Goal: Information Seeking & Learning: Understand process/instructions

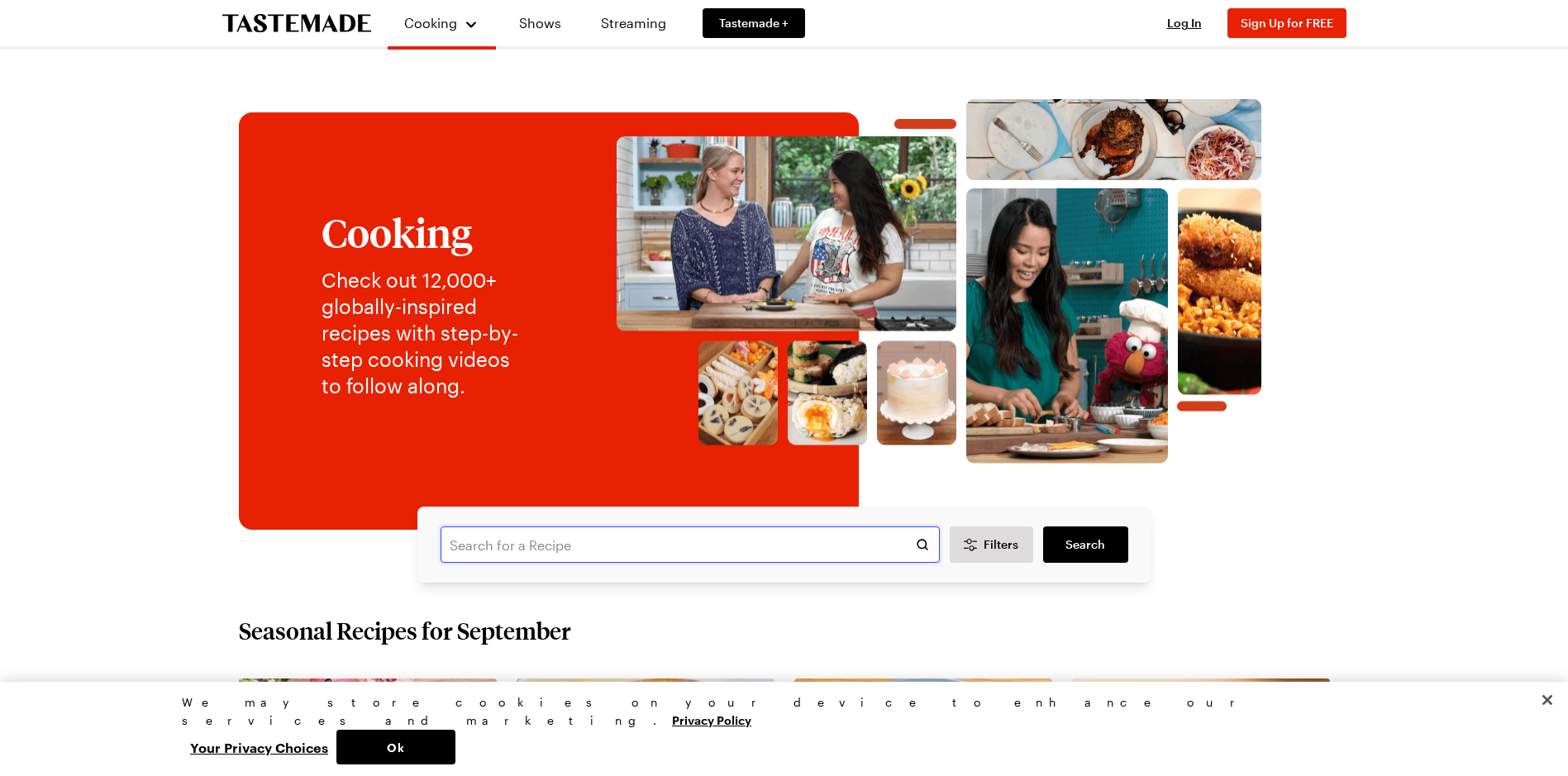
click at [554, 544] on input "text" at bounding box center [690, 545] width 500 height 37
type input "garlic Butter pasta stuffed mushrooms"
click at [1081, 547] on span "Search" at bounding box center [1085, 544] width 40 height 16
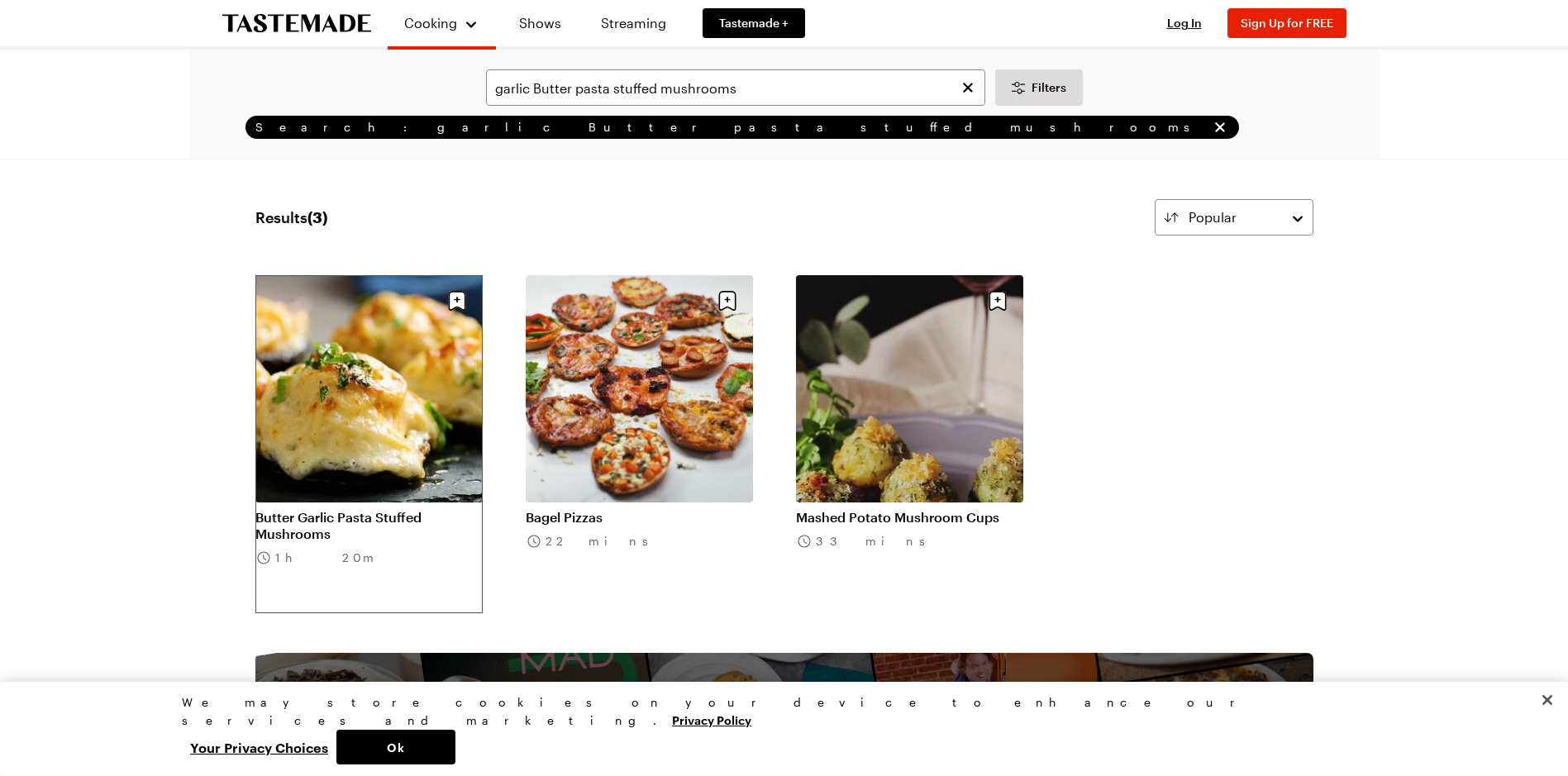
click at [391, 509] on link "Butter Garlic Pasta Stuffed Mushrooms" at bounding box center [369, 525] width 228 height 33
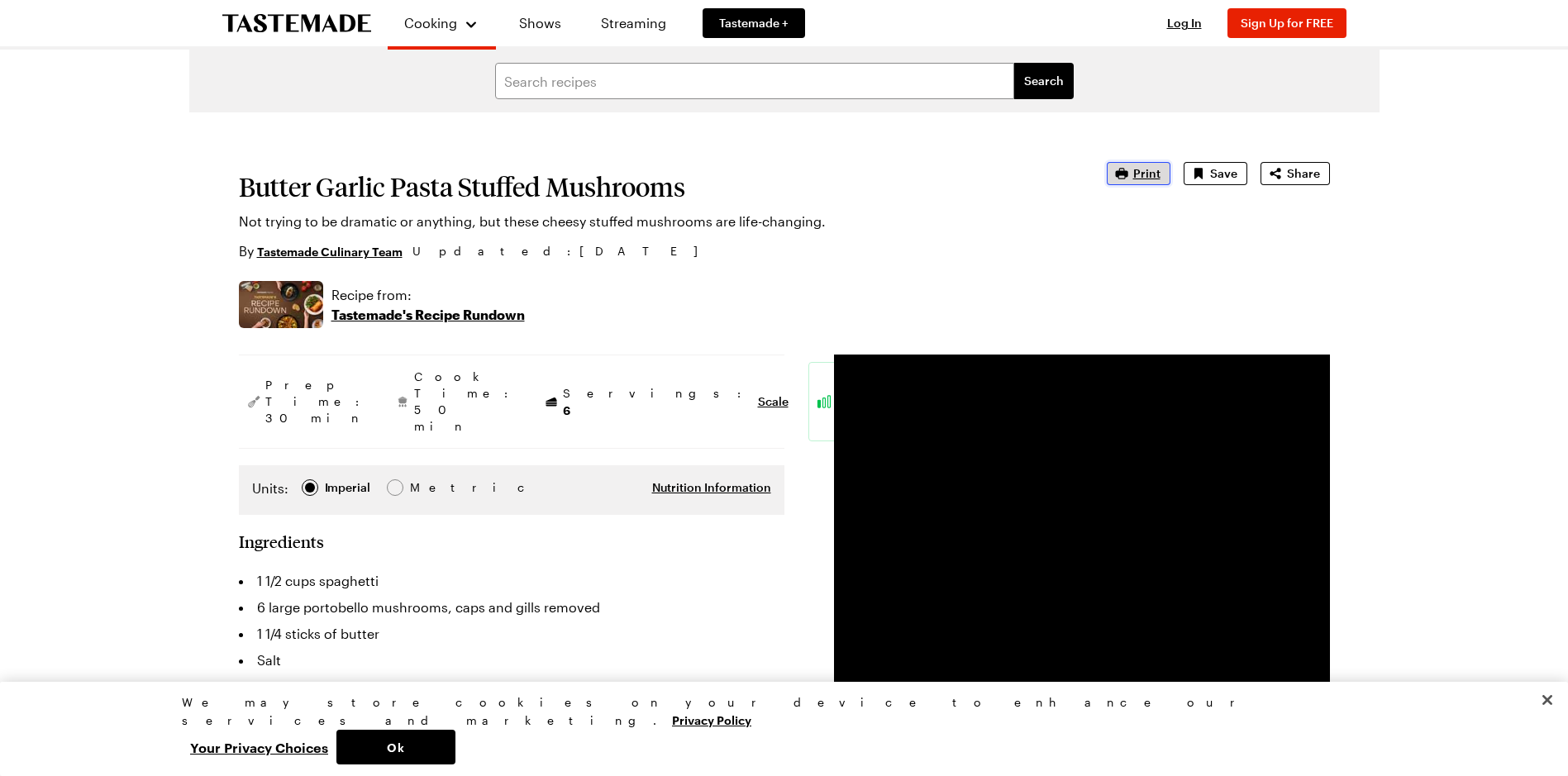
click at [1157, 171] on span "Print" at bounding box center [1147, 173] width 27 height 16
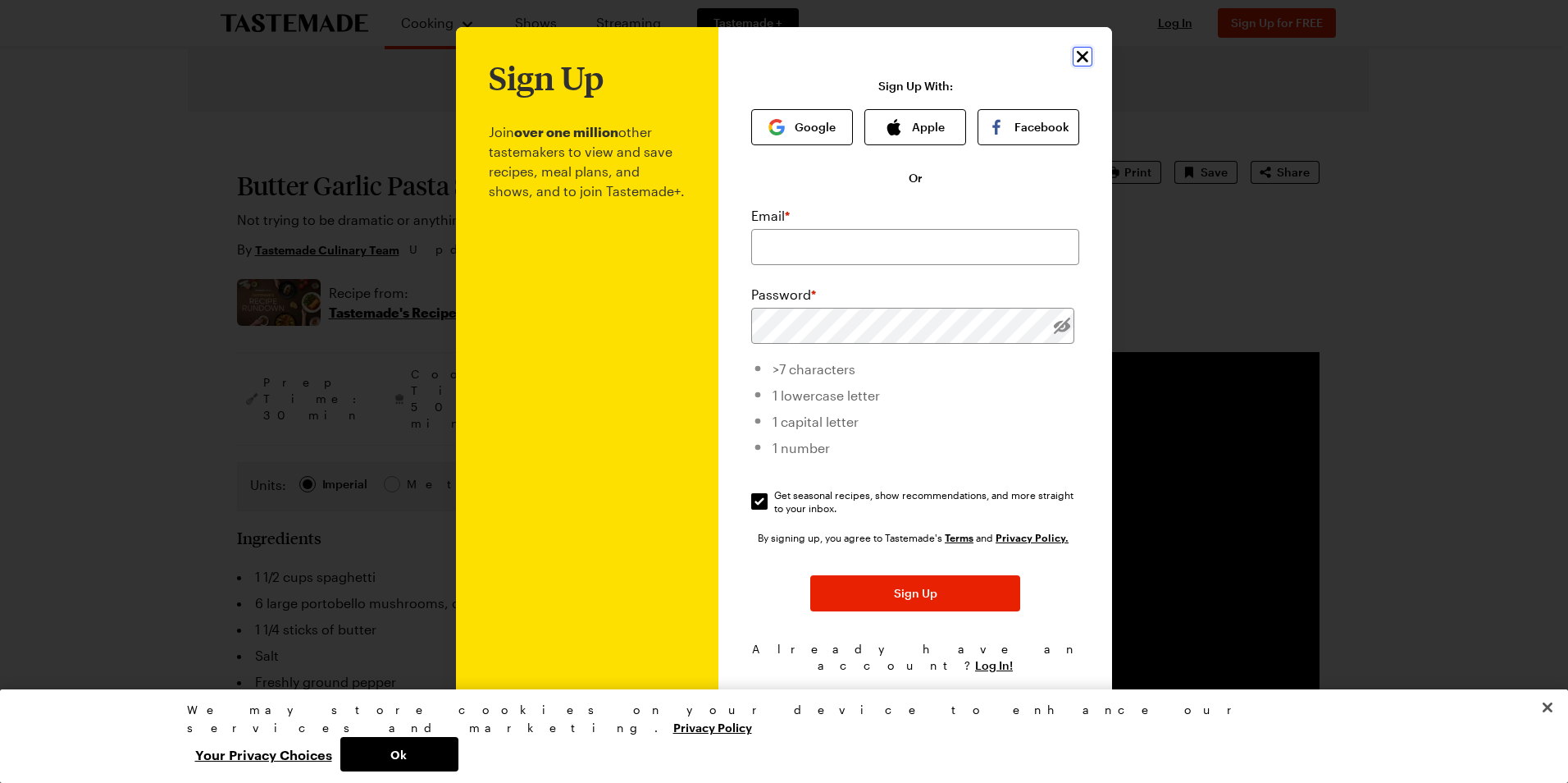
click at [1086, 60] on icon "Close" at bounding box center [1082, 56] width 11 height 11
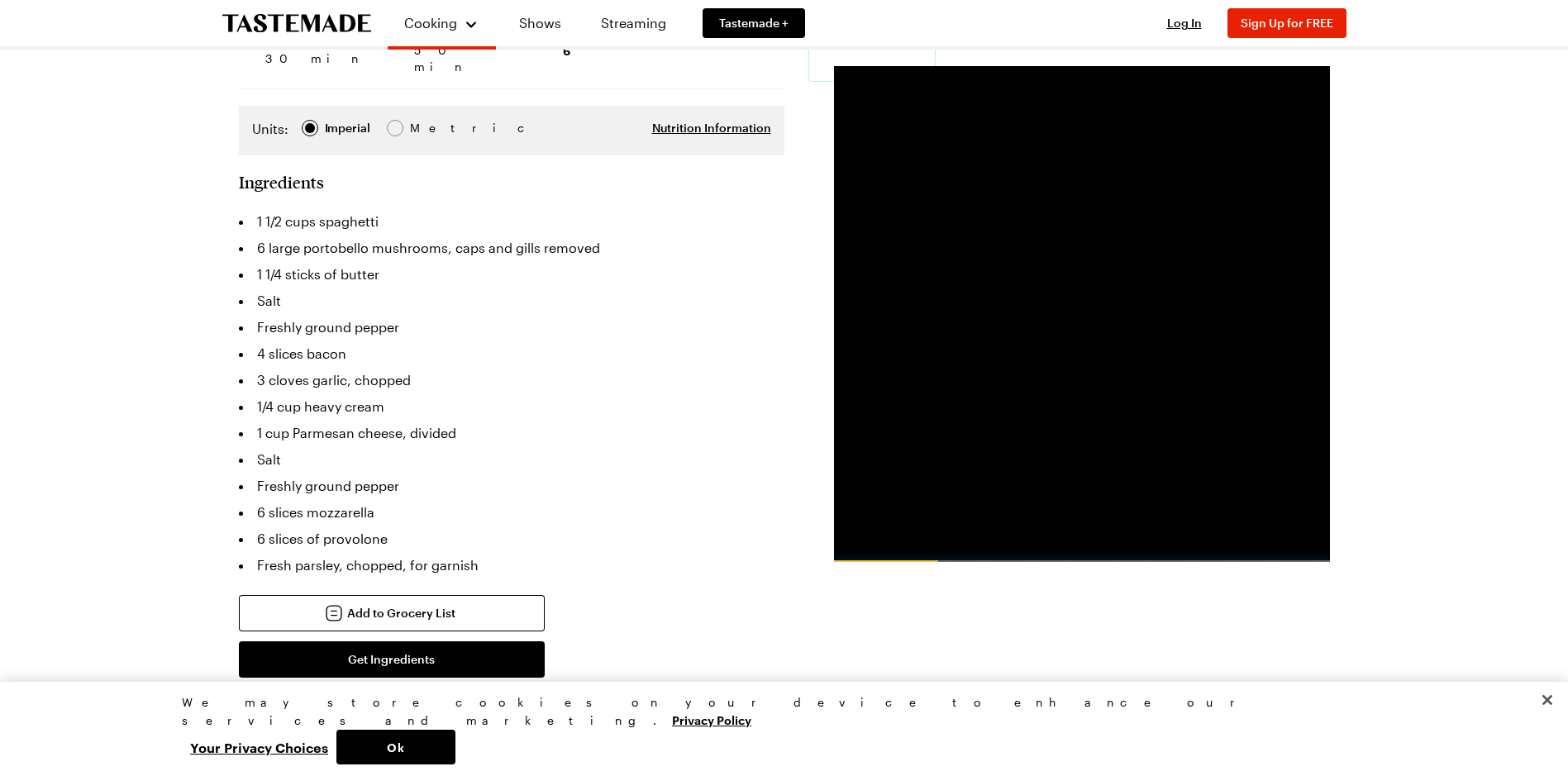
scroll to position [248, 0]
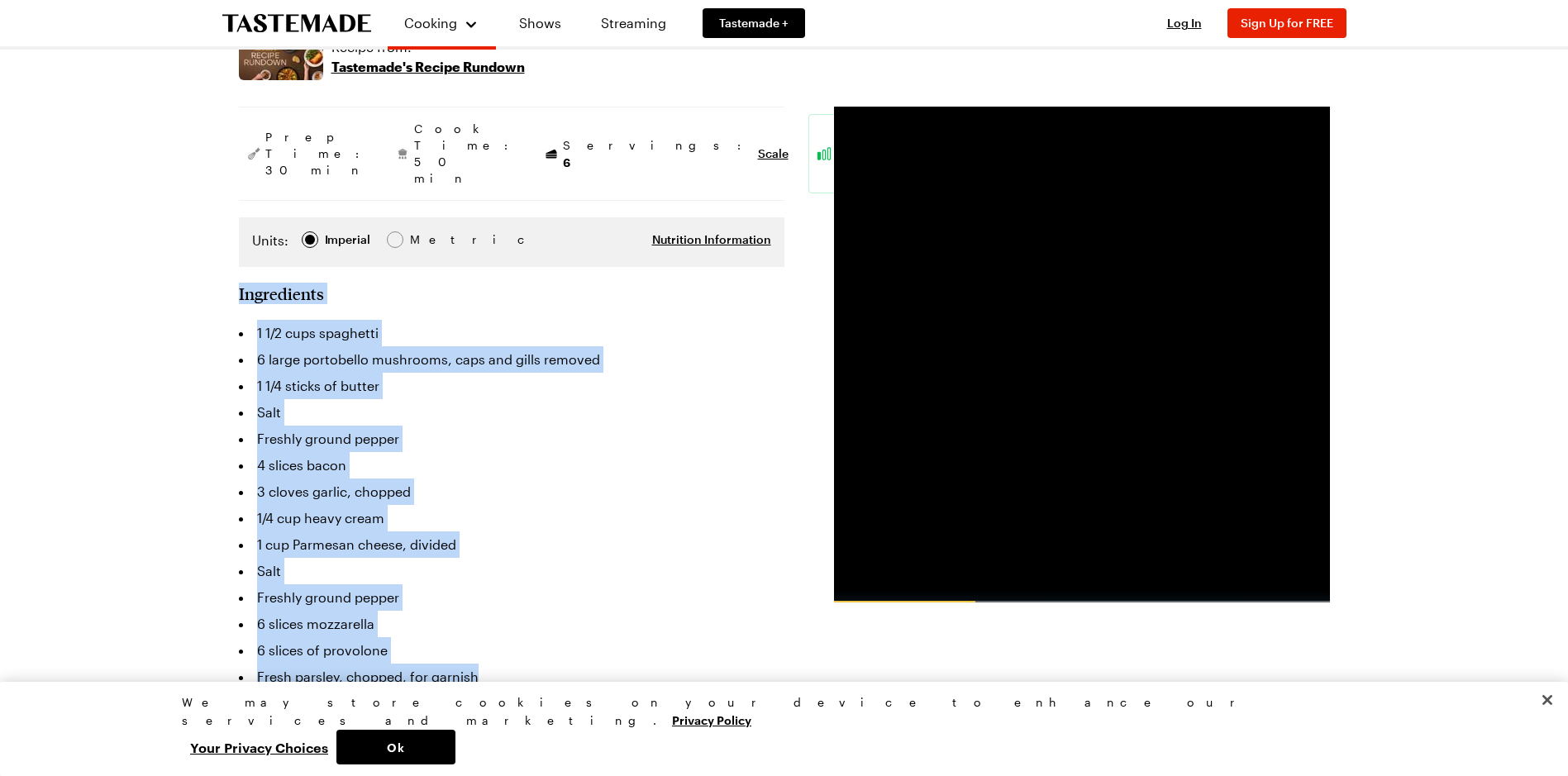
drag, startPoint x: 239, startPoint y: 246, endPoint x: 587, endPoint y: 622, distance: 512.3
click at [587, 622] on section "Ingredients 1 1/2 cups spaghetti 6 large portobello mushrooms, caps and gills r…" at bounding box center [512, 556] width 546 height 546
copy section "Ingredients 1 1/2 cups spaghetti 6 large portobello mushrooms, caps and gills r…"
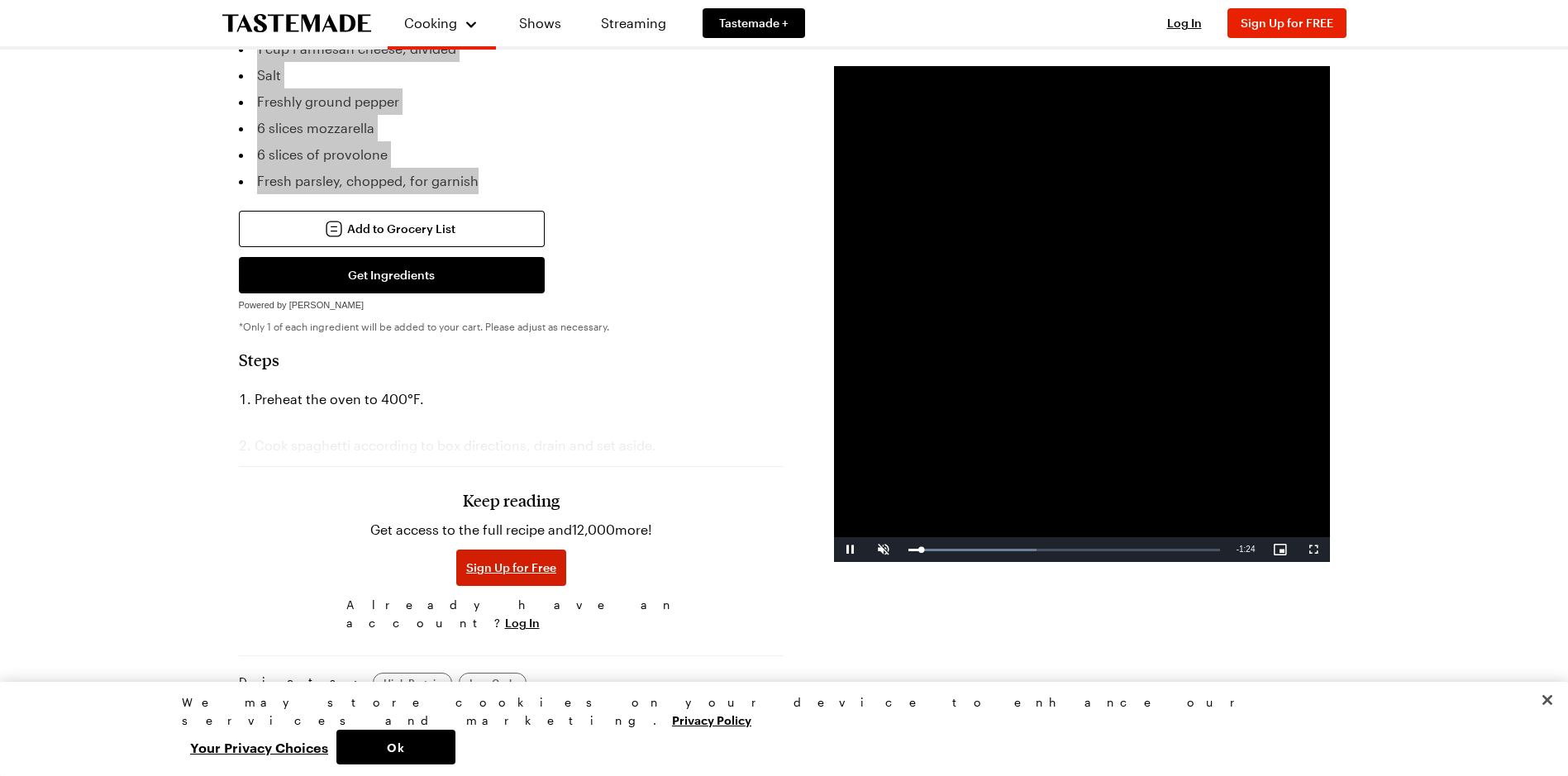
scroll to position [826, 0]
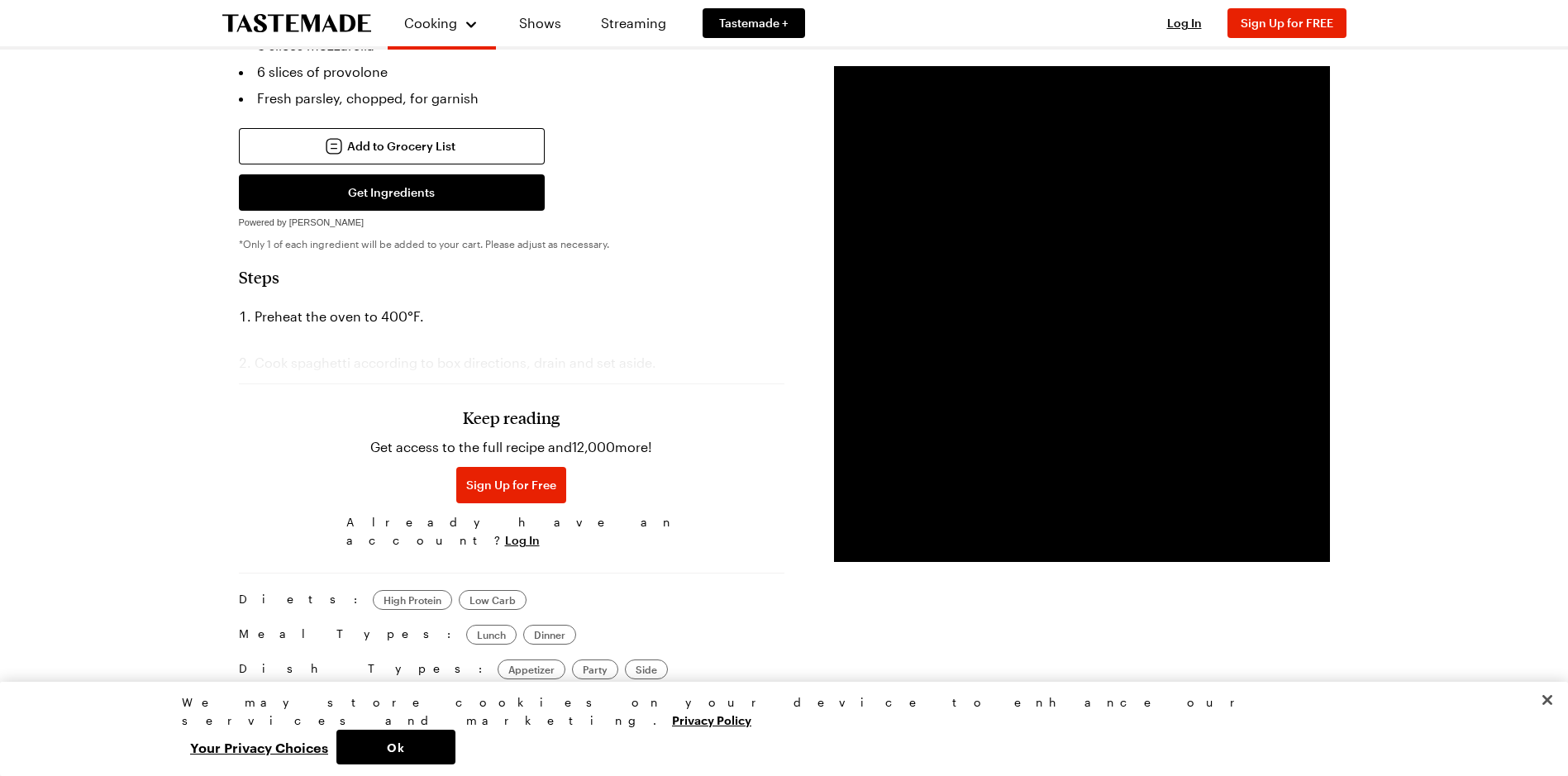
click at [532, 267] on section "Steps Preheat the oven to 400°[PERSON_NAME] spaghetti according to box directio…" at bounding box center [512, 412] width 546 height 289
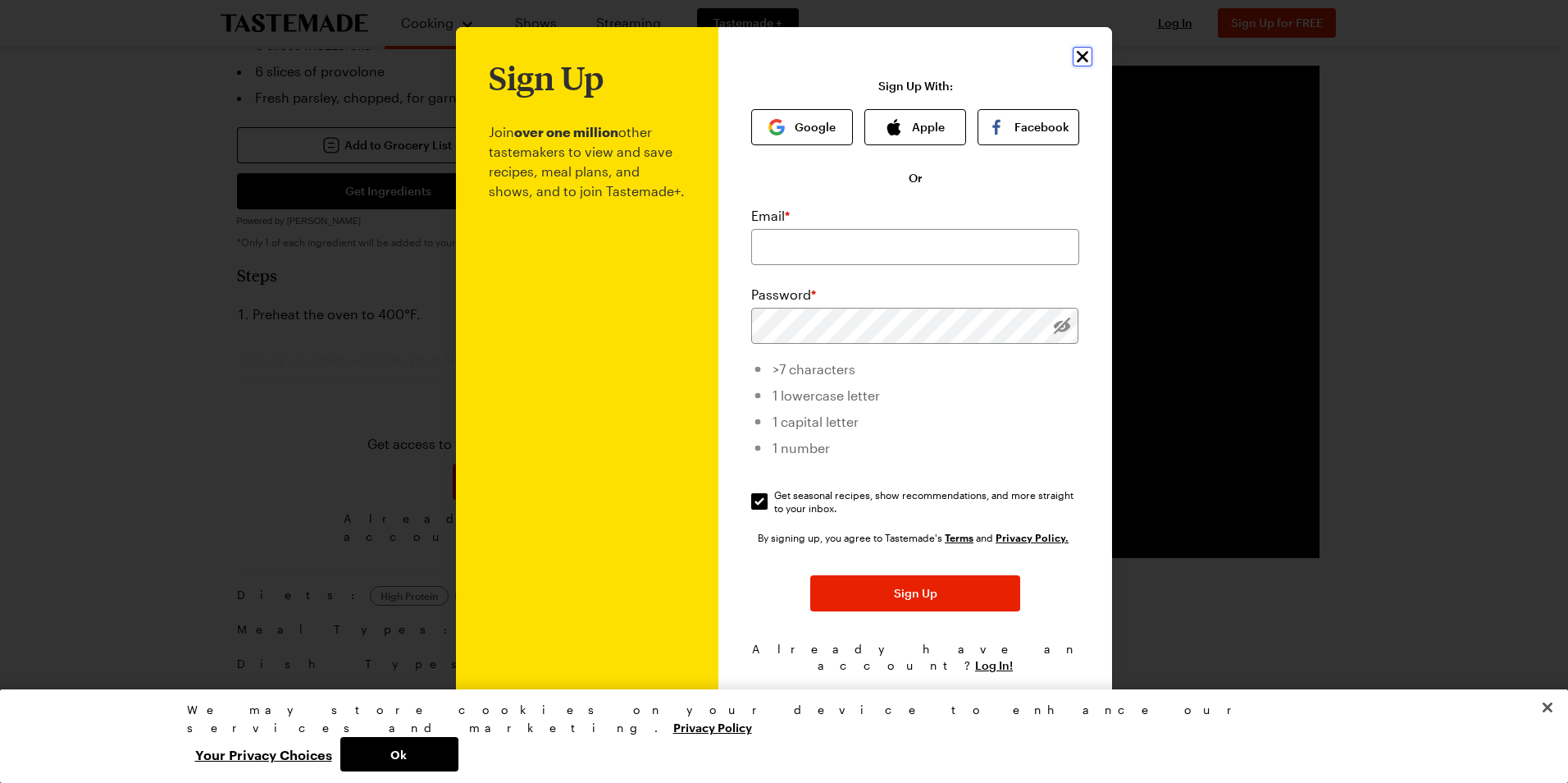
click at [1090, 61] on icon "Close" at bounding box center [1082, 56] width 20 height 20
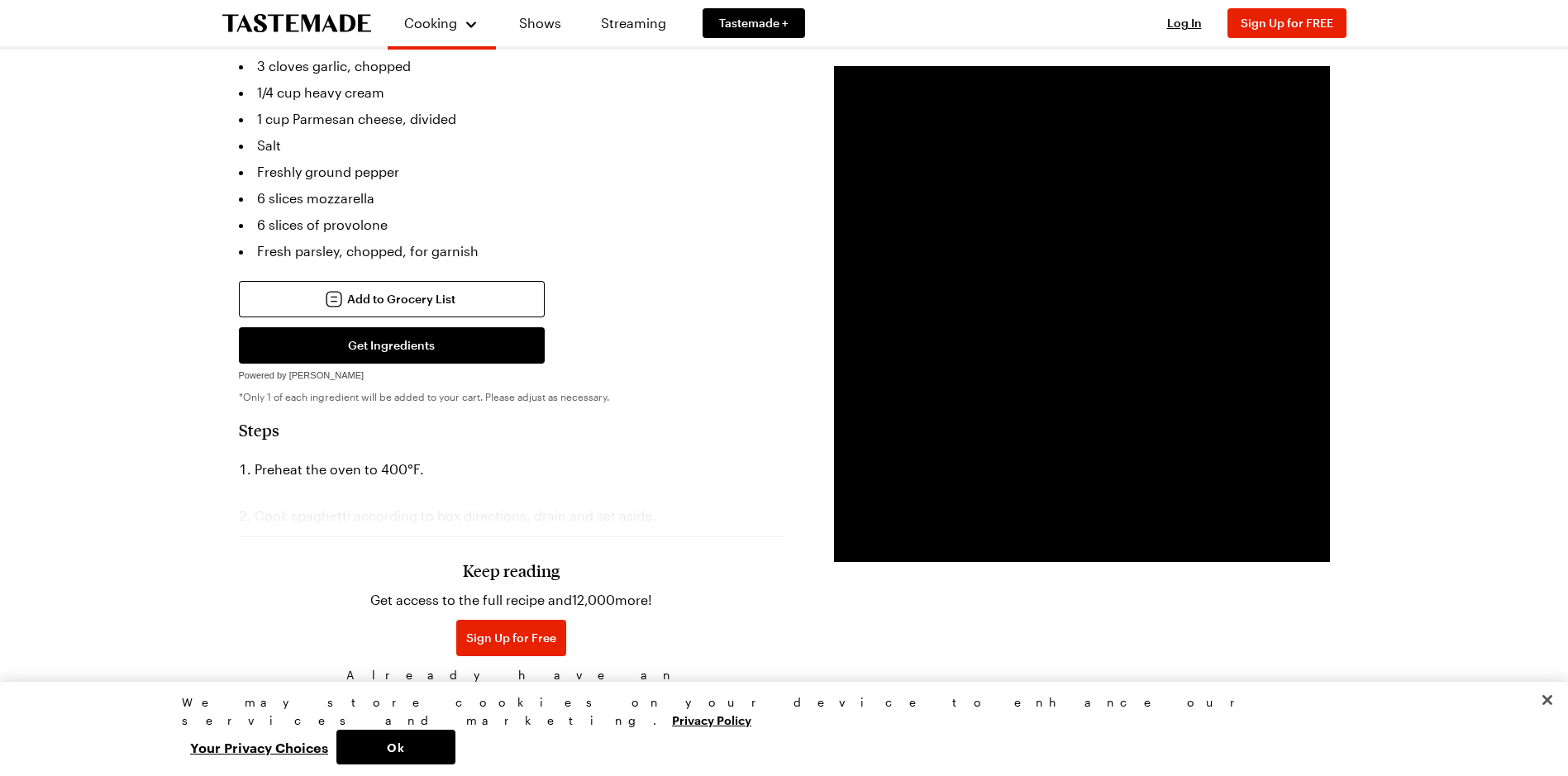
scroll to position [661, 0]
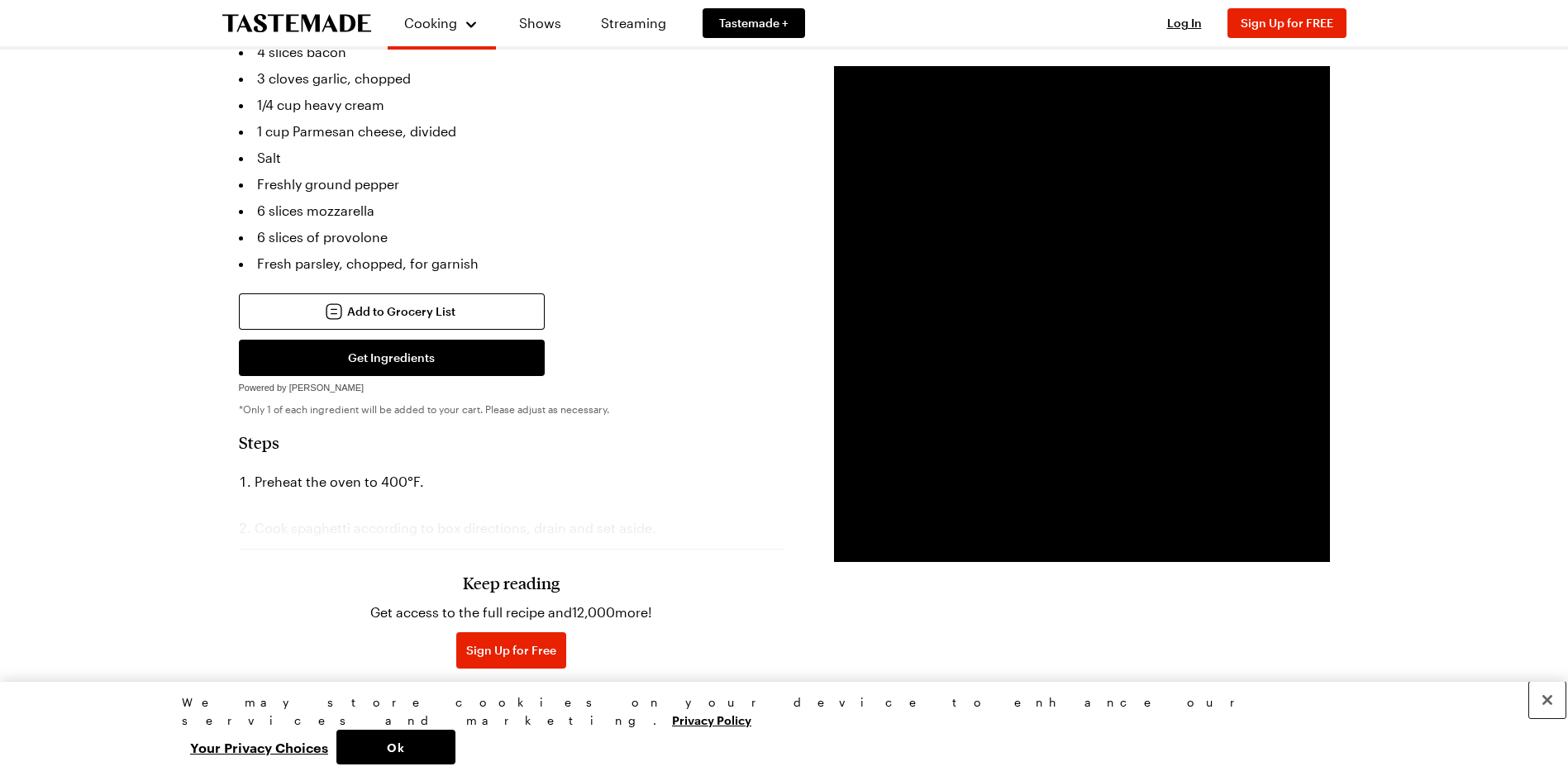
click at [1550, 718] on button "Close" at bounding box center [1548, 700] width 37 height 37
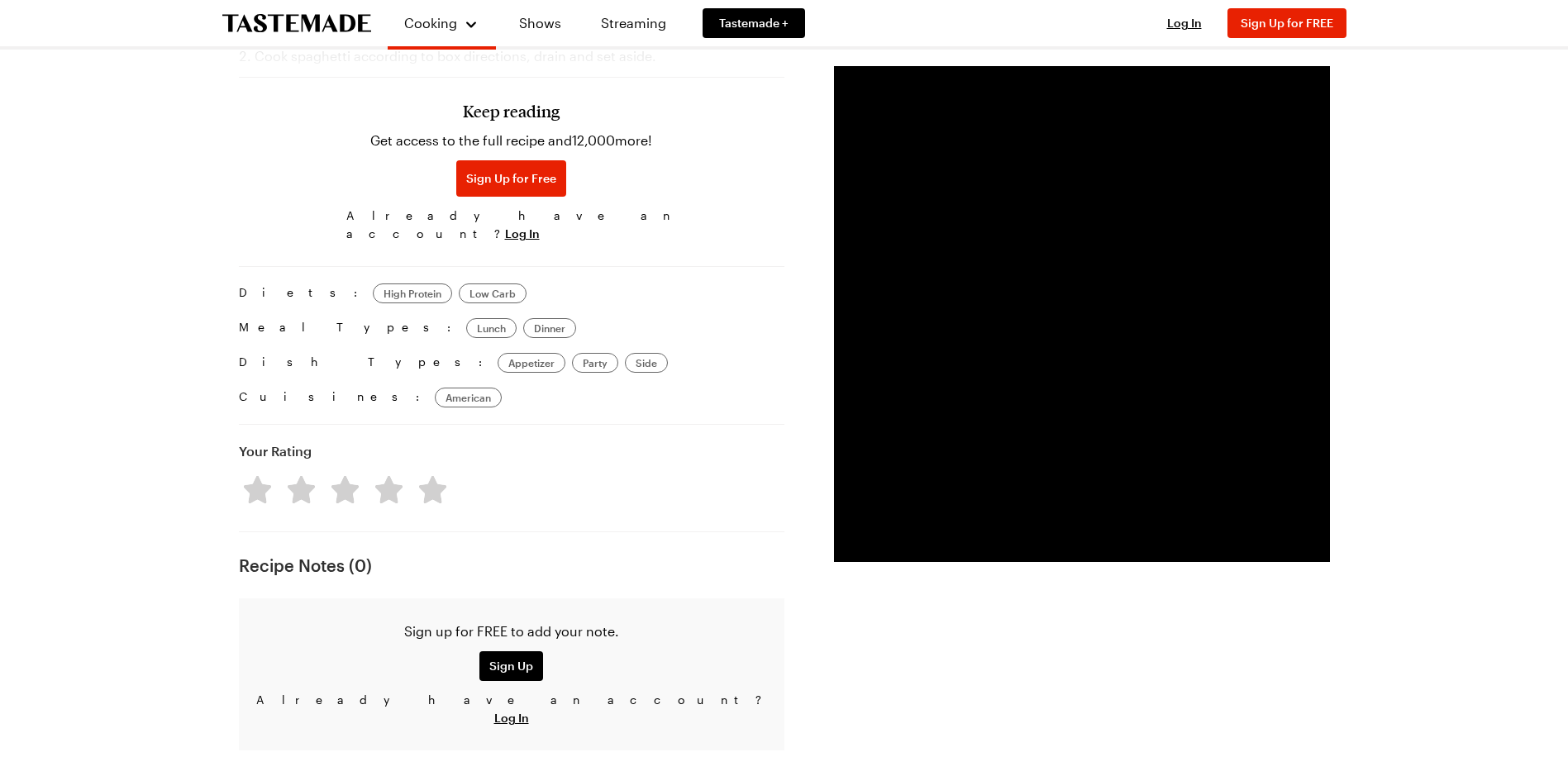
scroll to position [826, 0]
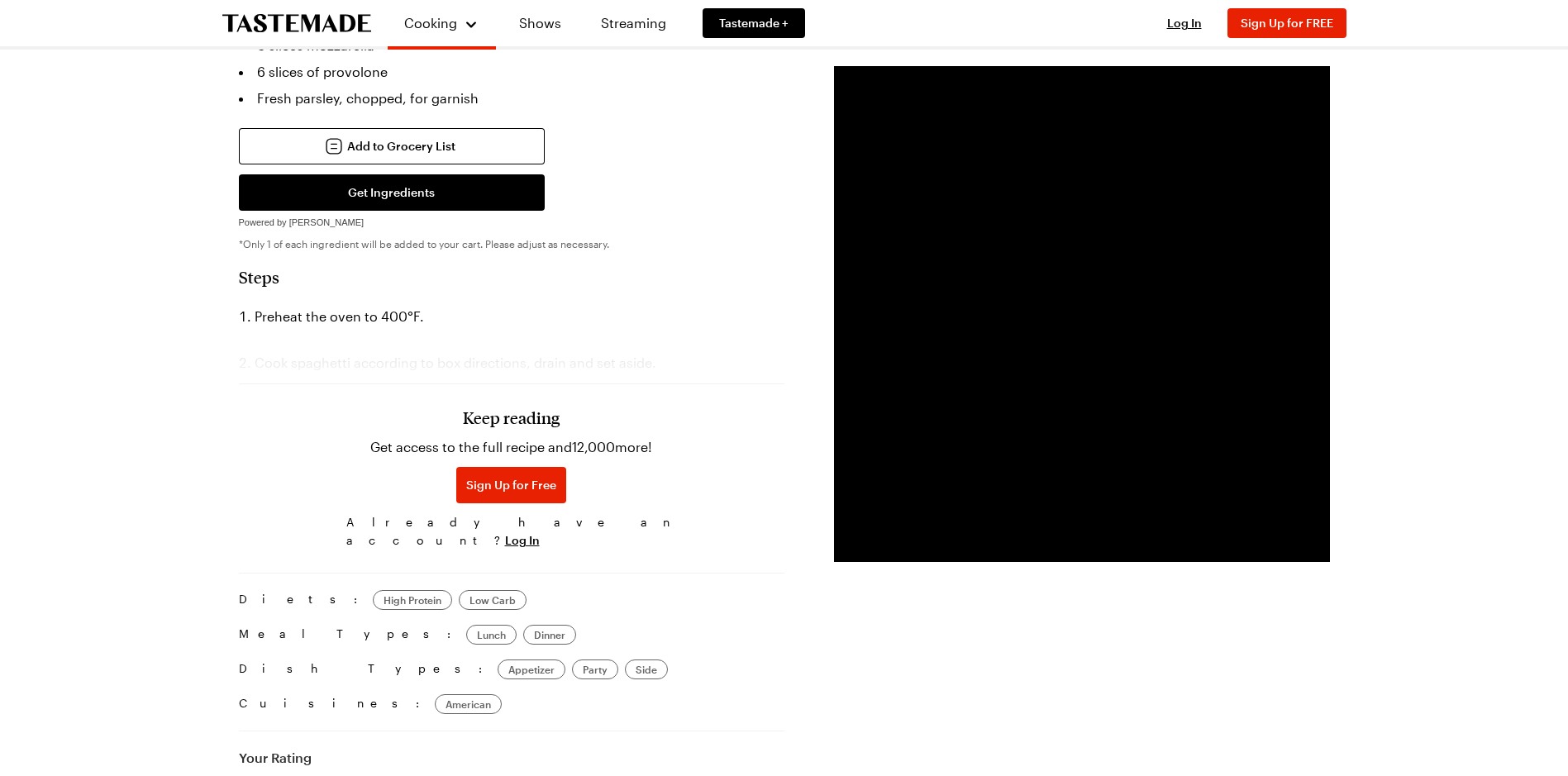
click at [292, 384] on div "Keep reading Get access to the full recipe and 12,000 more! Sign Up for Free Al…" at bounding box center [512, 469] width 546 height 173
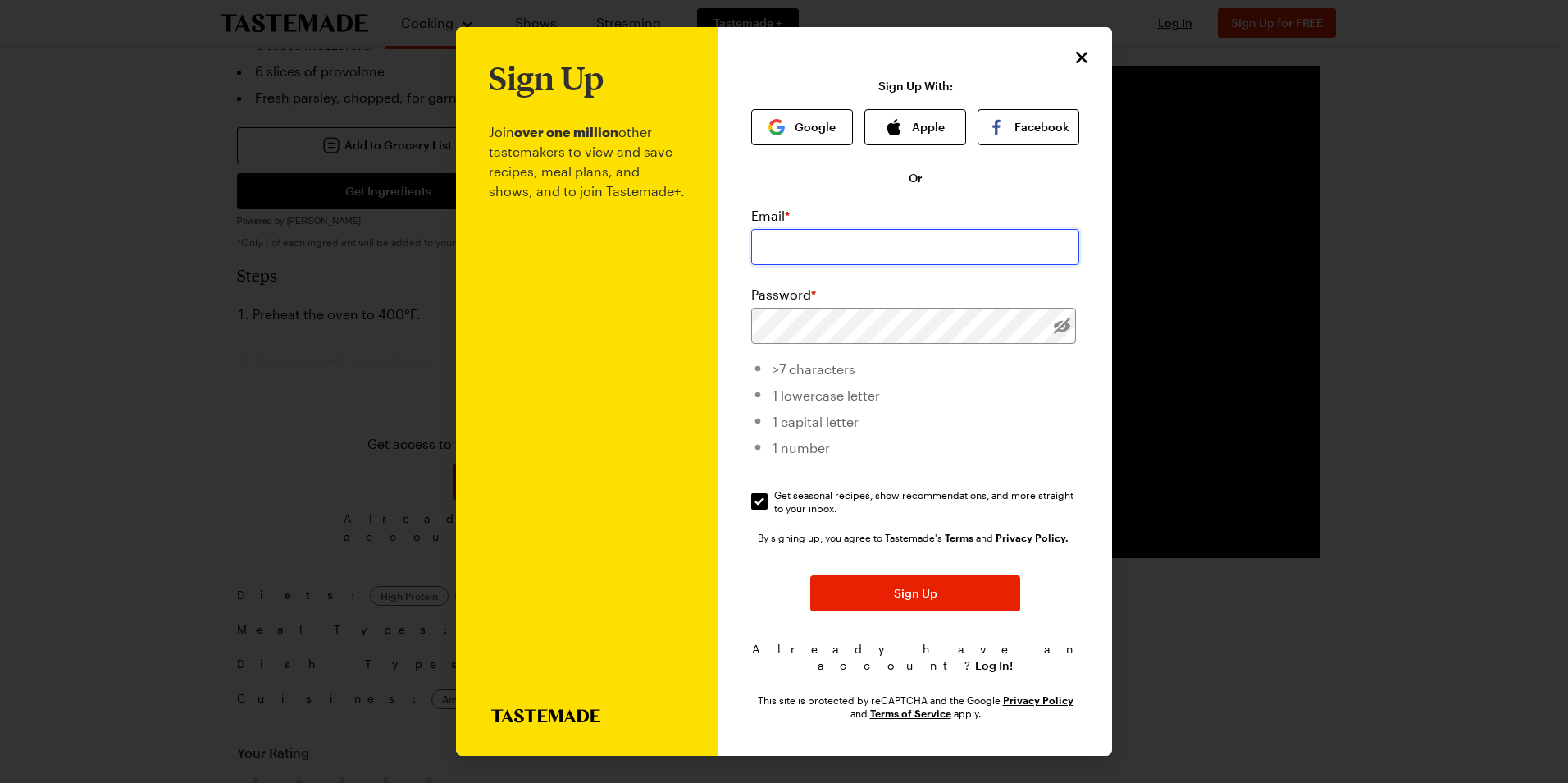
click at [863, 257] on input "email" at bounding box center [915, 247] width 328 height 36
type input "[EMAIL_ADDRESS][DOMAIN_NAME]"
click at [761, 507] on input "Get seasonal recipes, show recommendations, and more straight to your inbox. Ge…" at bounding box center [759, 501] width 16 height 16
checkbox input "false"
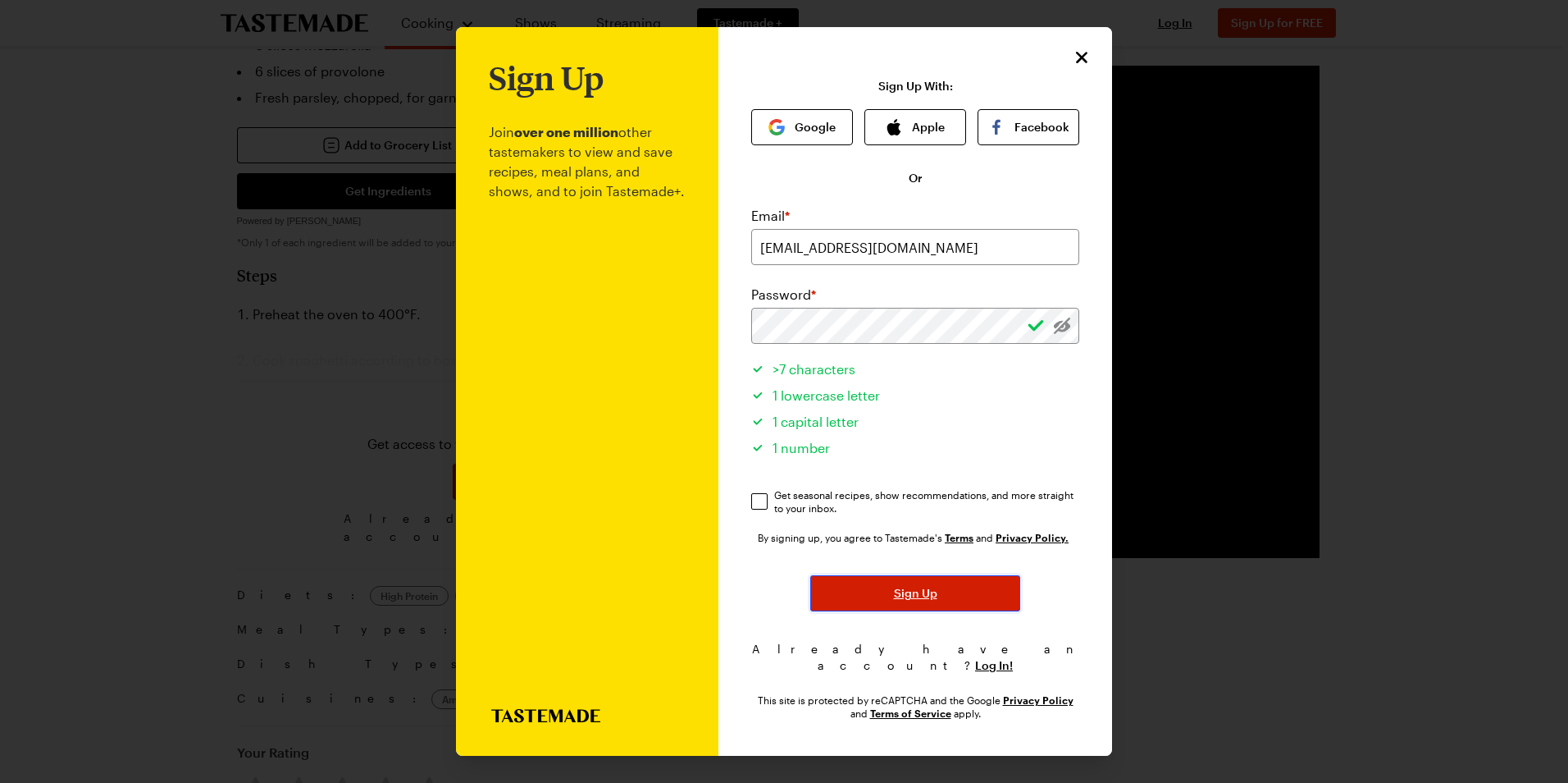
click at [920, 598] on span "Sign Up" at bounding box center [915, 593] width 43 height 16
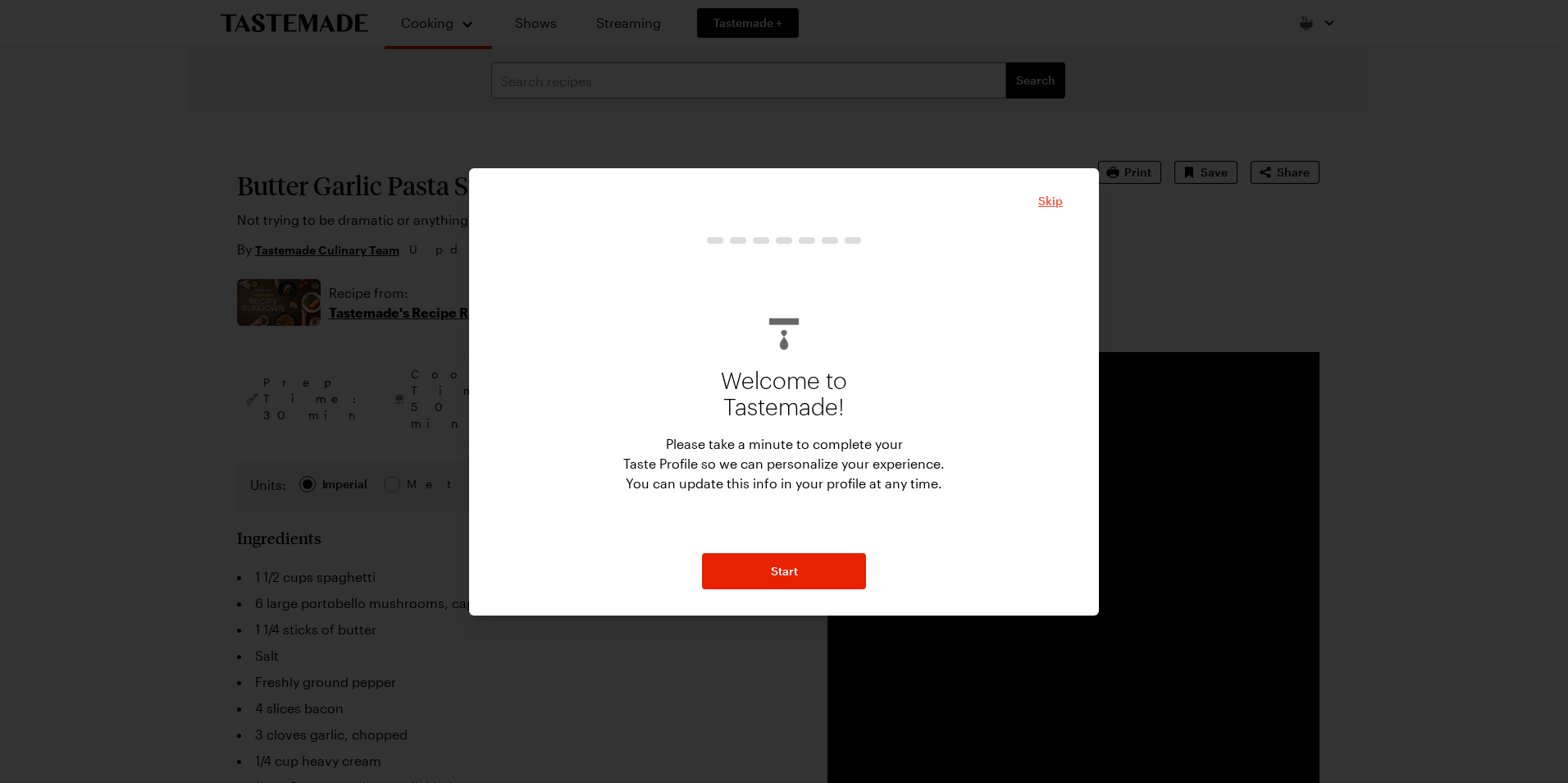
click at [1050, 198] on span "Skip" at bounding box center [1050, 200] width 25 height 16
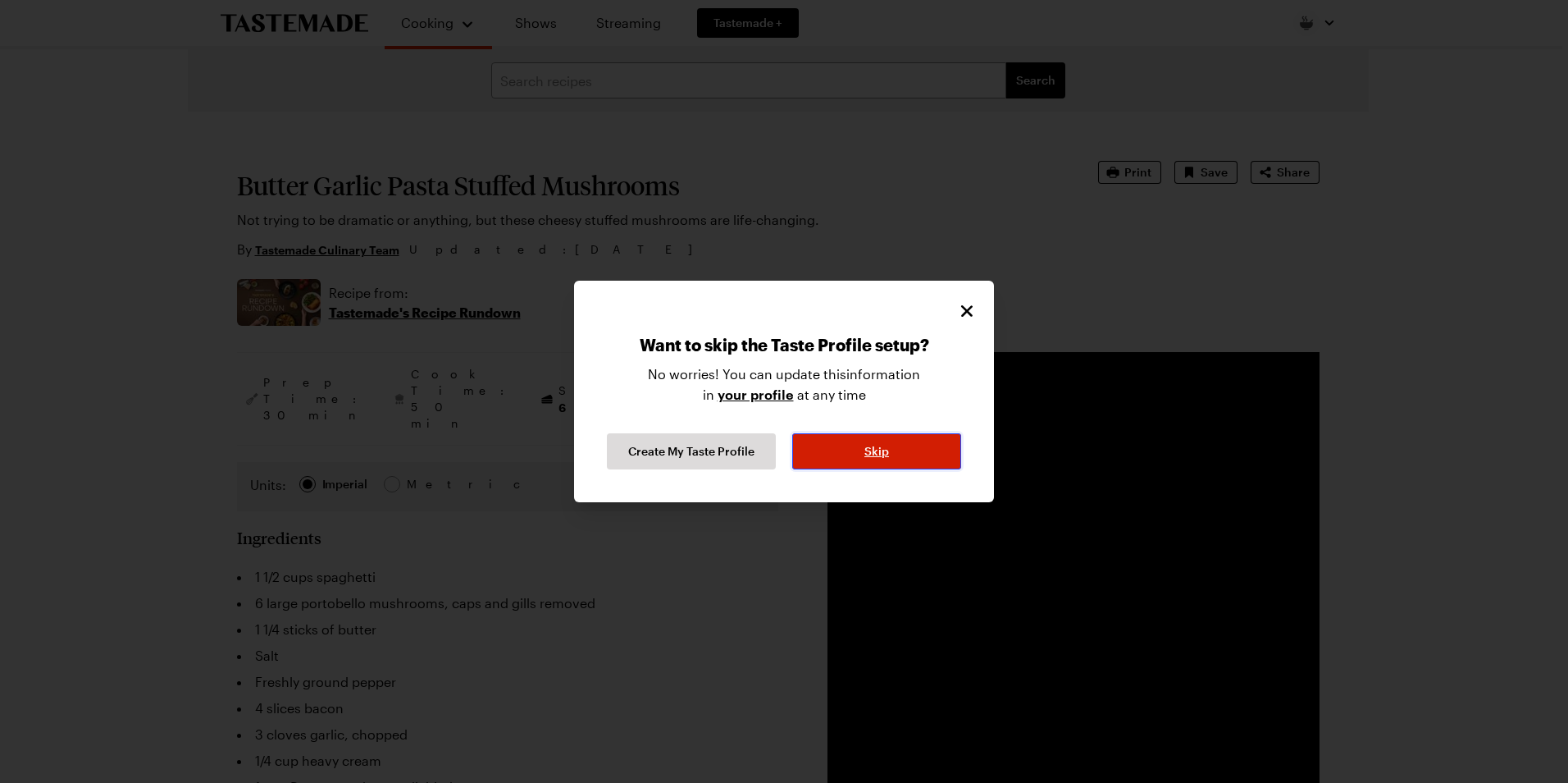
click at [895, 459] on button "Skip" at bounding box center [876, 452] width 169 height 36
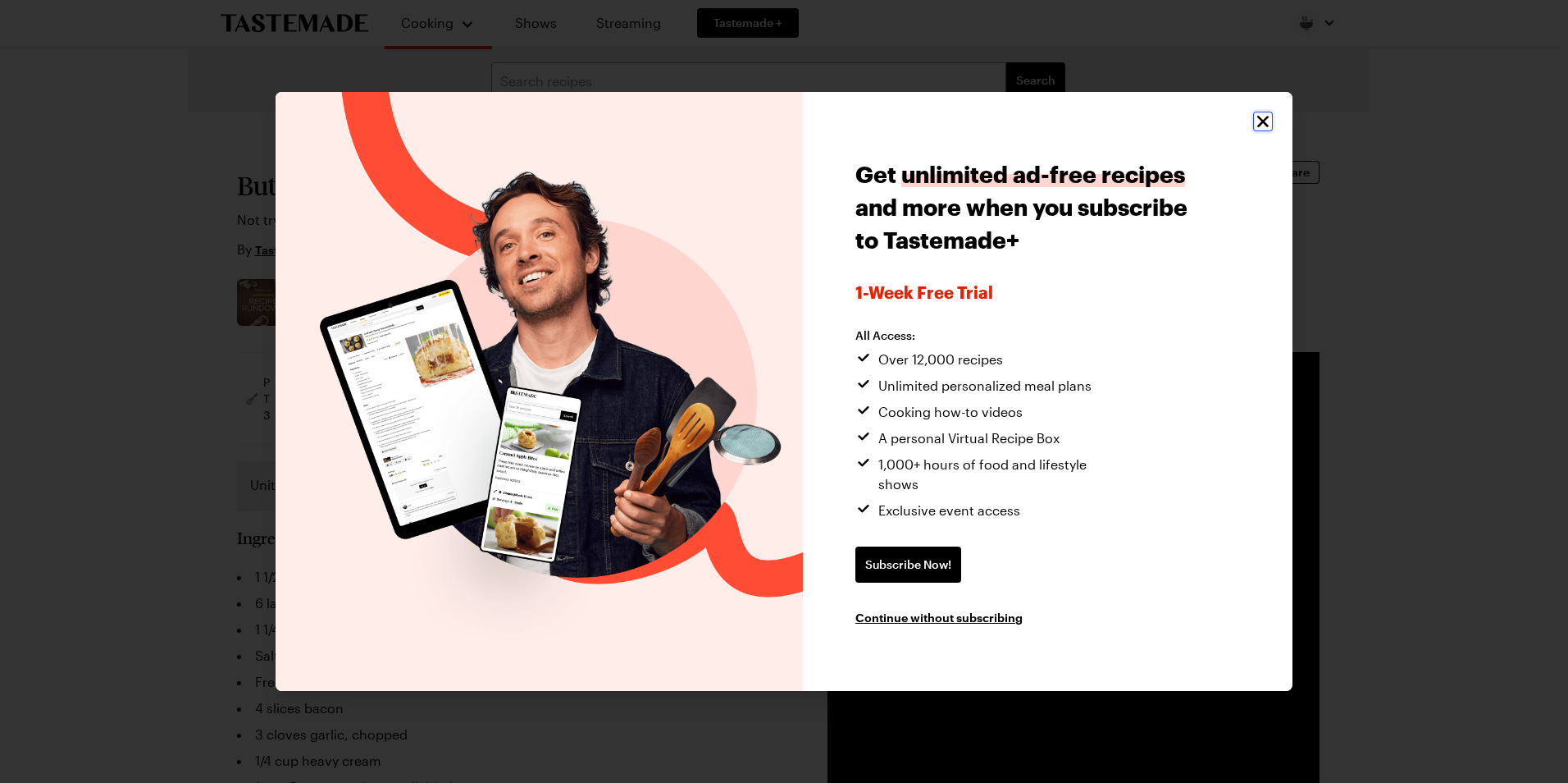
click at [1260, 131] on icon "Close" at bounding box center [1263, 122] width 20 height 20
type textarea "x"
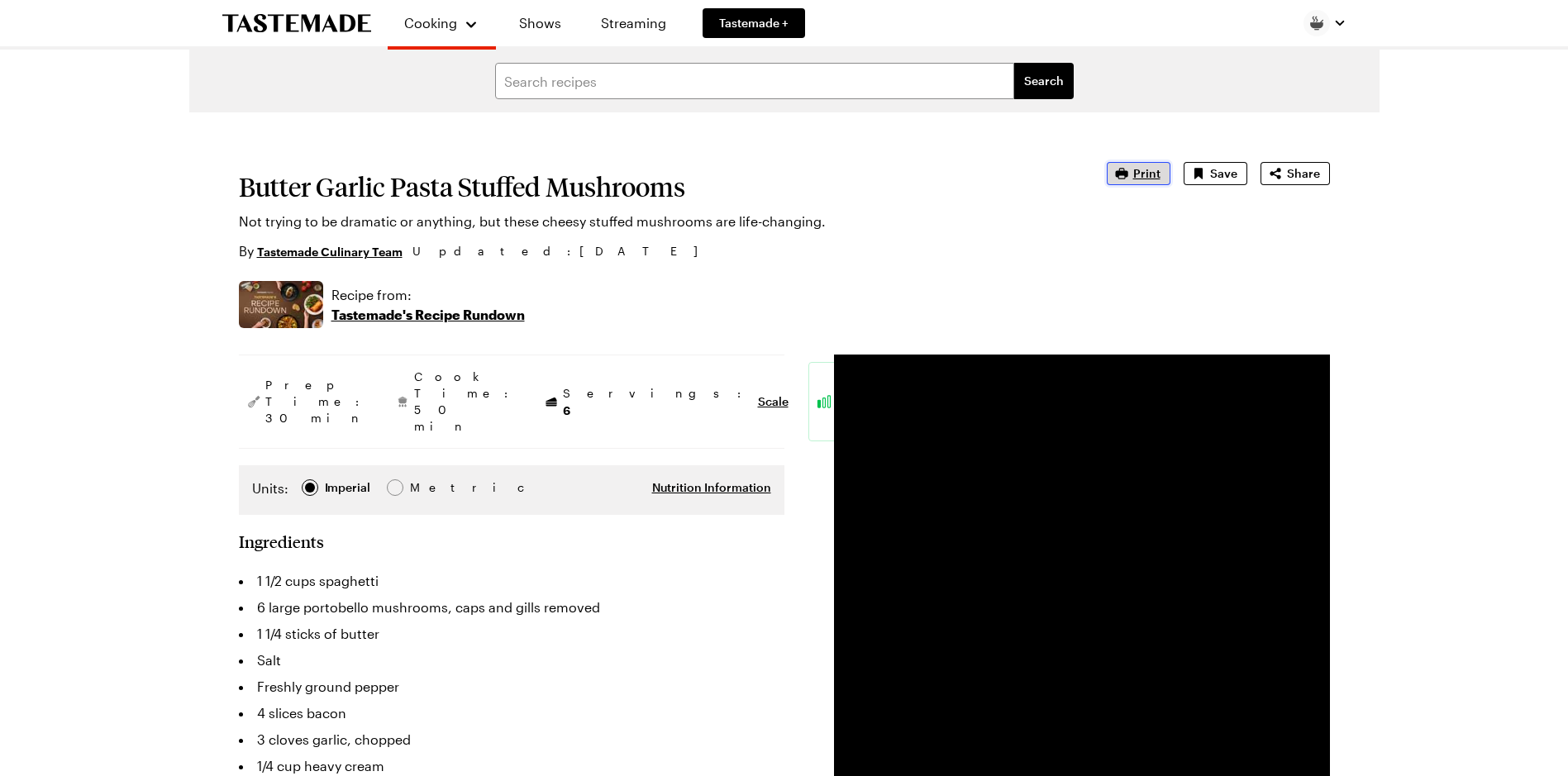
click at [1142, 174] on span "Print" at bounding box center [1147, 173] width 27 height 16
